Goal: Communication & Community: Answer question/provide support

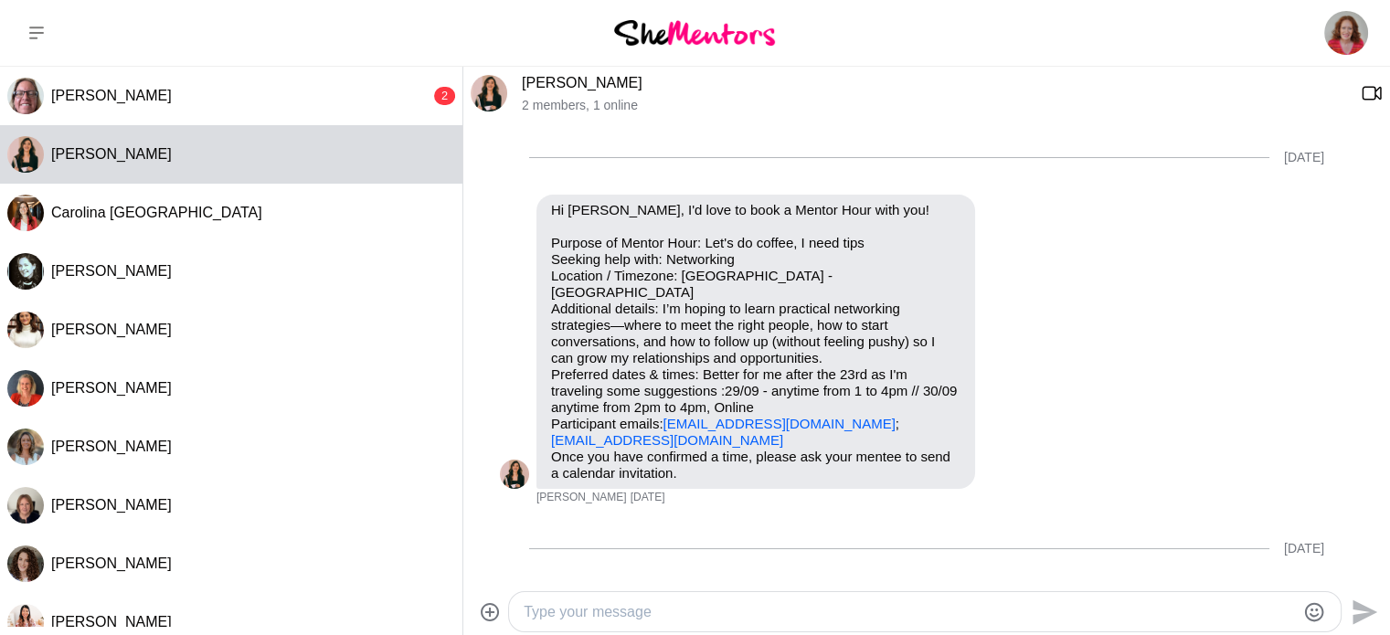
scroll to position [638, 0]
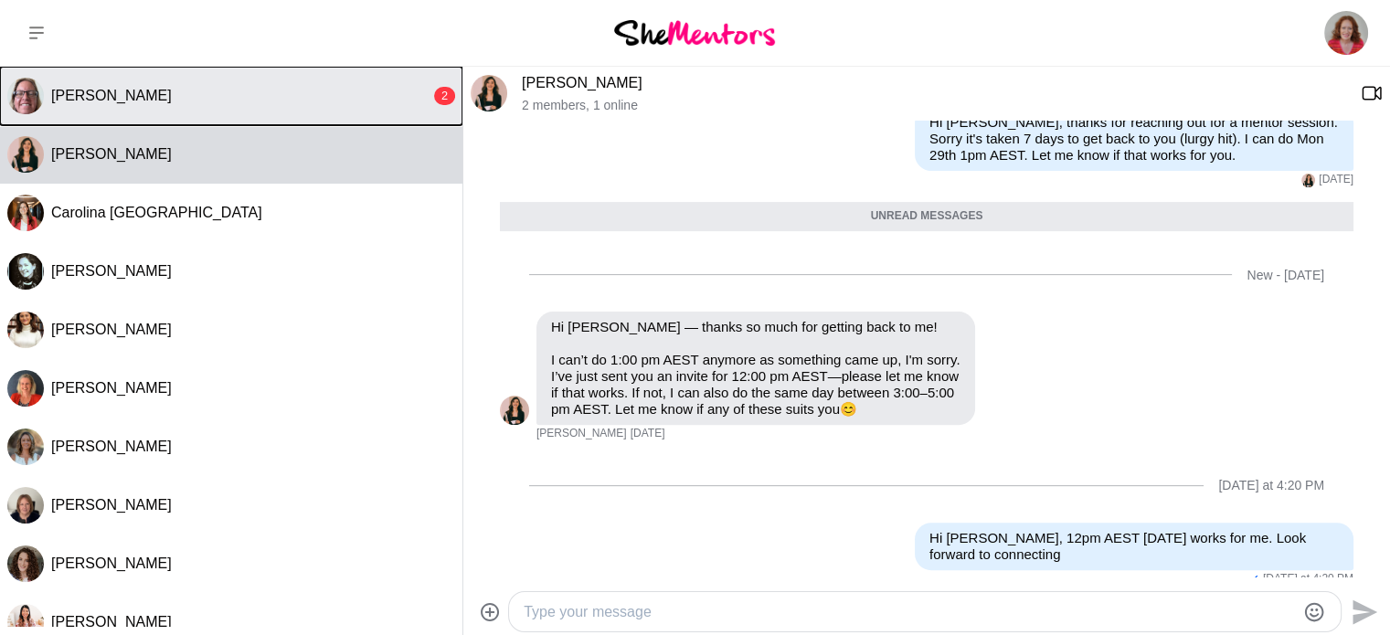
click at [142, 105] on button "[PERSON_NAME] 2" at bounding box center [231, 96] width 462 height 58
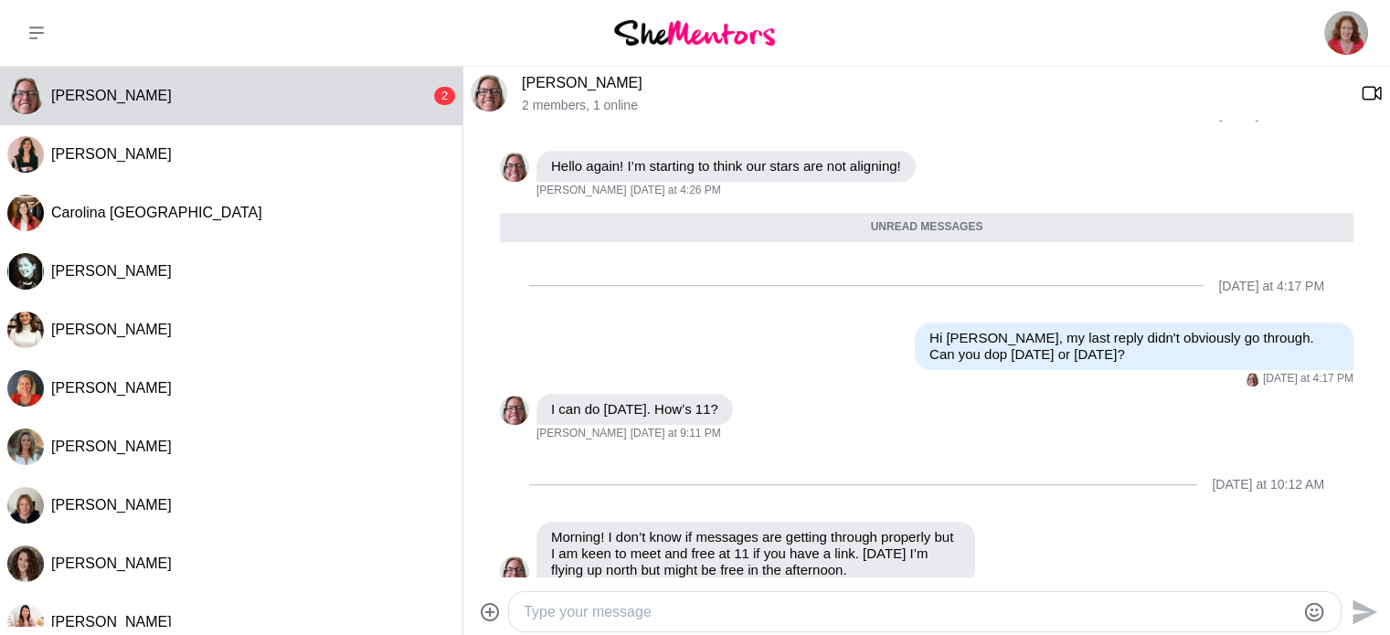
scroll to position [1265, 0]
click at [540, 616] on textarea "Type your message" at bounding box center [909, 612] width 771 height 22
click at [661, 606] on textarea "Type your message" at bounding box center [909, 612] width 771 height 22
type textarea "Hi [PERSON_NAME], can do 11am [DATE]. Will send link now."
click at [1356, 609] on icon "Send" at bounding box center [1362, 612] width 29 height 29
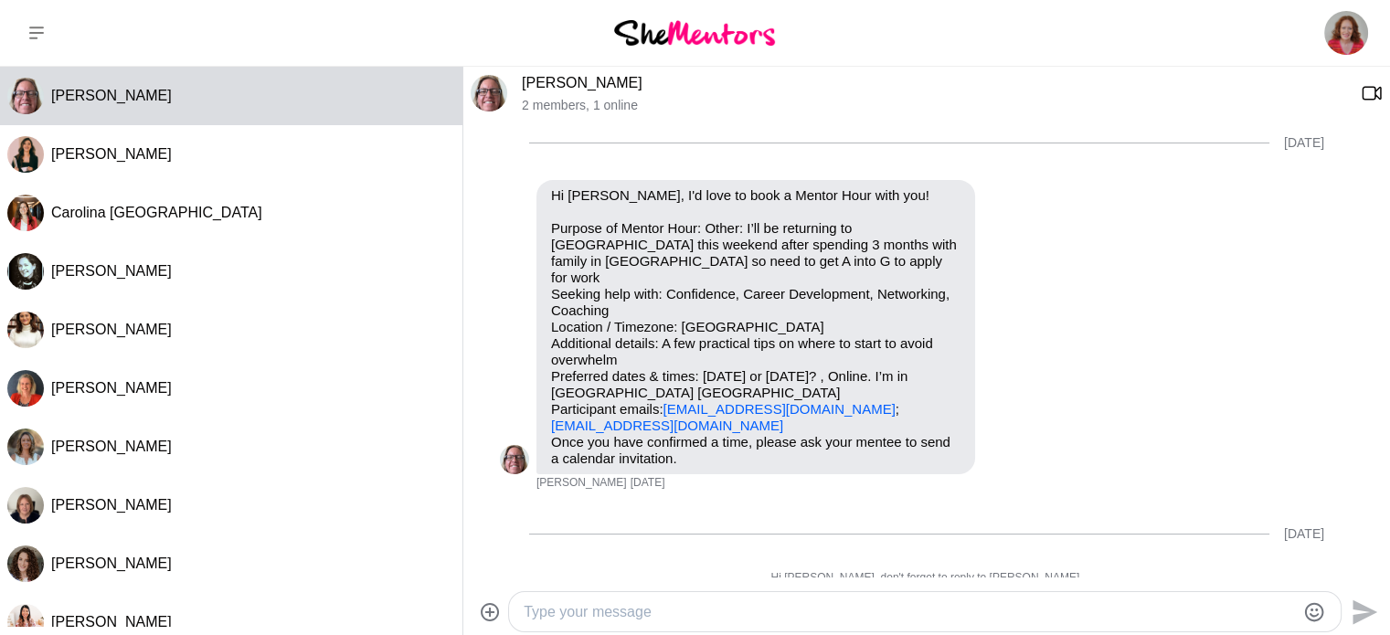
scroll to position [0, 0]
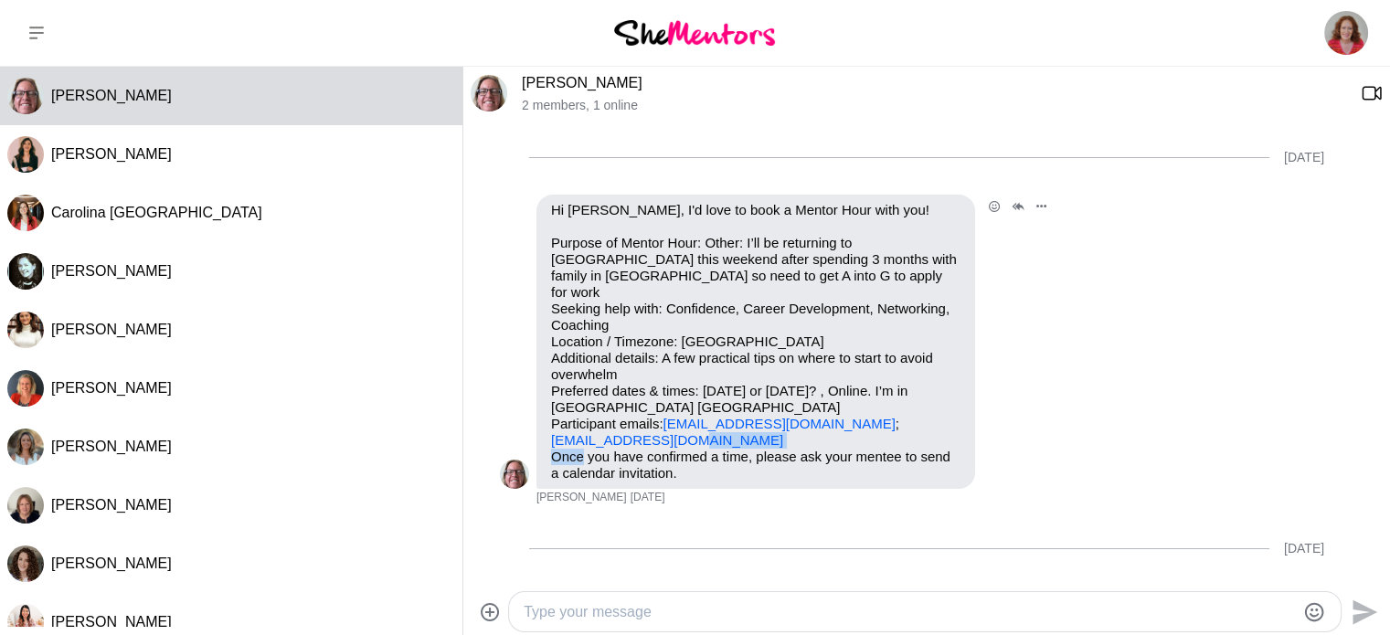
drag, startPoint x: 713, startPoint y: 429, endPoint x: 584, endPoint y: 438, distance: 129.2
click at [584, 438] on div "Hi [PERSON_NAME], I'd love to book a Mentor Hour with you! Purpose of Mentor Ho…" at bounding box center [755, 342] width 409 height 280
click at [703, 422] on p "Purpose of Mentor Hour: Other: I’ll be returning to [GEOGRAPHIC_DATA] this week…" at bounding box center [755, 342] width 409 height 214
drag, startPoint x: 703, startPoint y: 422, endPoint x: 546, endPoint y: 429, distance: 156.4
click at [546, 429] on div "Hi [PERSON_NAME], I'd love to book a Mentor Hour with you! Purpose of Mentor Ho…" at bounding box center [755, 342] width 439 height 294
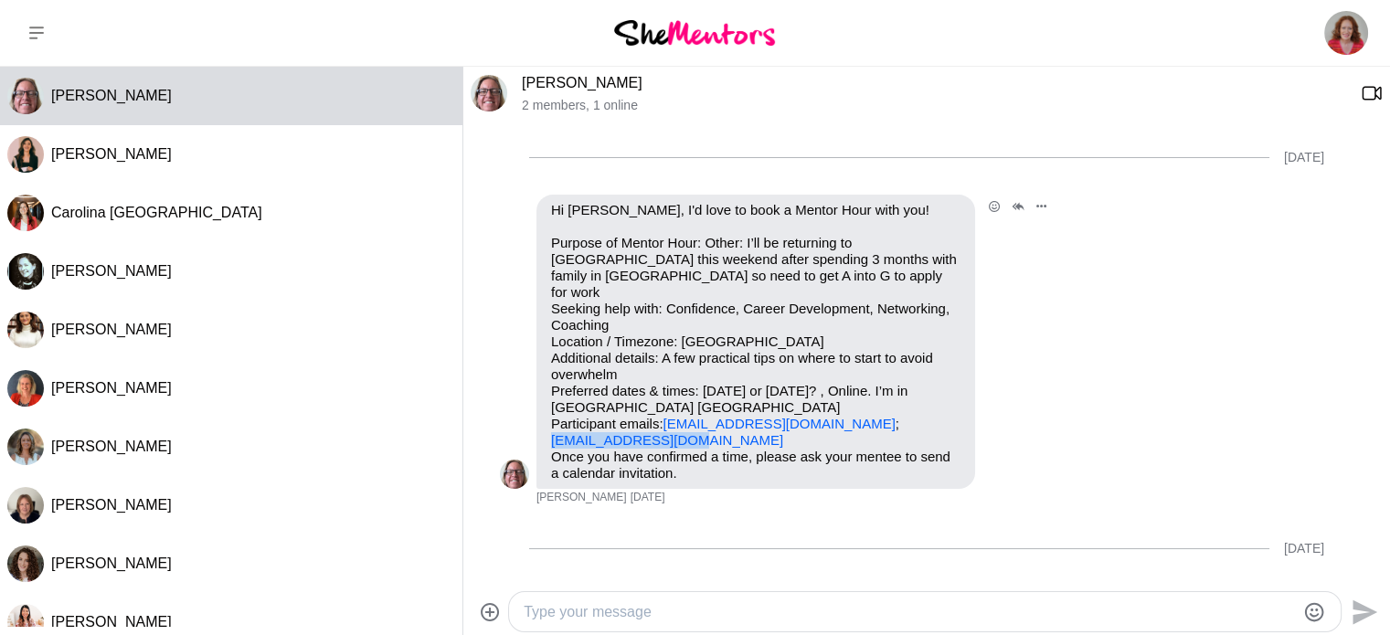
copy link "[EMAIL_ADDRESS][DOMAIN_NAME]"
